Goal: Task Accomplishment & Management: Use online tool/utility

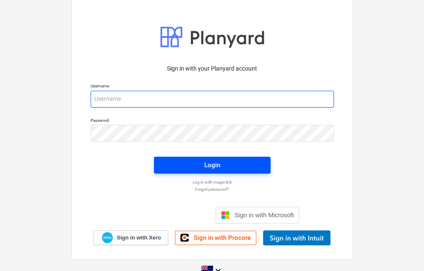
type input "[EMAIL_ADDRESS][DOMAIN_NAME]"
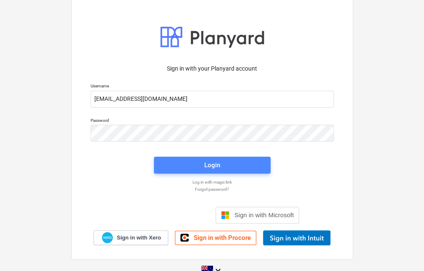
click at [191, 170] on span "Login" at bounding box center [212, 165] width 97 height 11
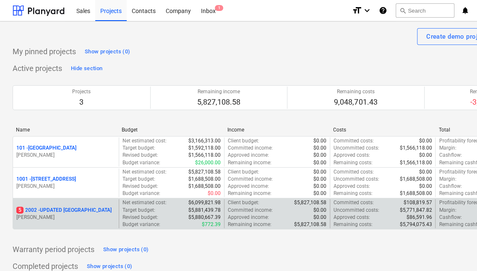
click at [84, 208] on p "5 2002 - UPDATED [GEOGRAPHIC_DATA]" at bounding box center [63, 210] width 95 height 7
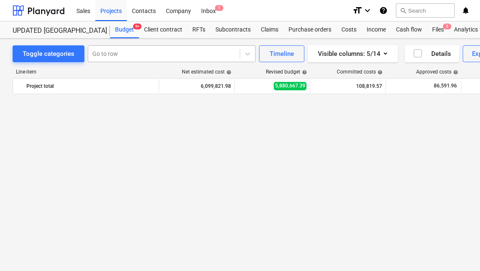
scroll to position [2615, 0]
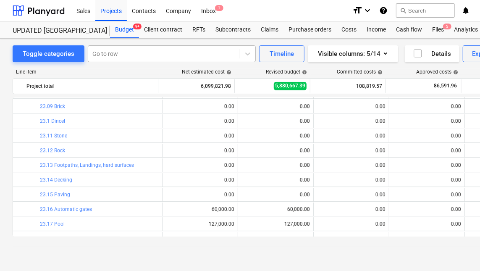
click at [115, 54] on div at bounding box center [163, 54] width 143 height 8
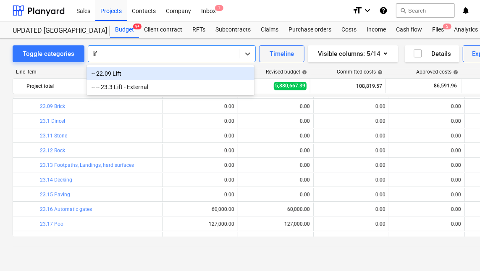
type input "lift"
click at [123, 73] on div "-- 22.09 Lift" at bounding box center [170, 73] width 168 height 13
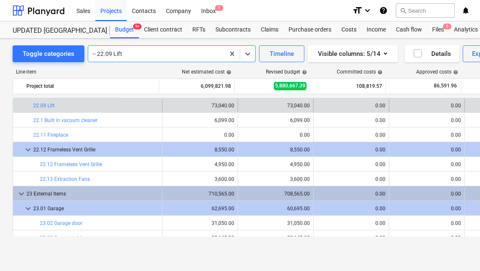
scroll to position [2371, 0]
